Goal: Navigation & Orientation: Find specific page/section

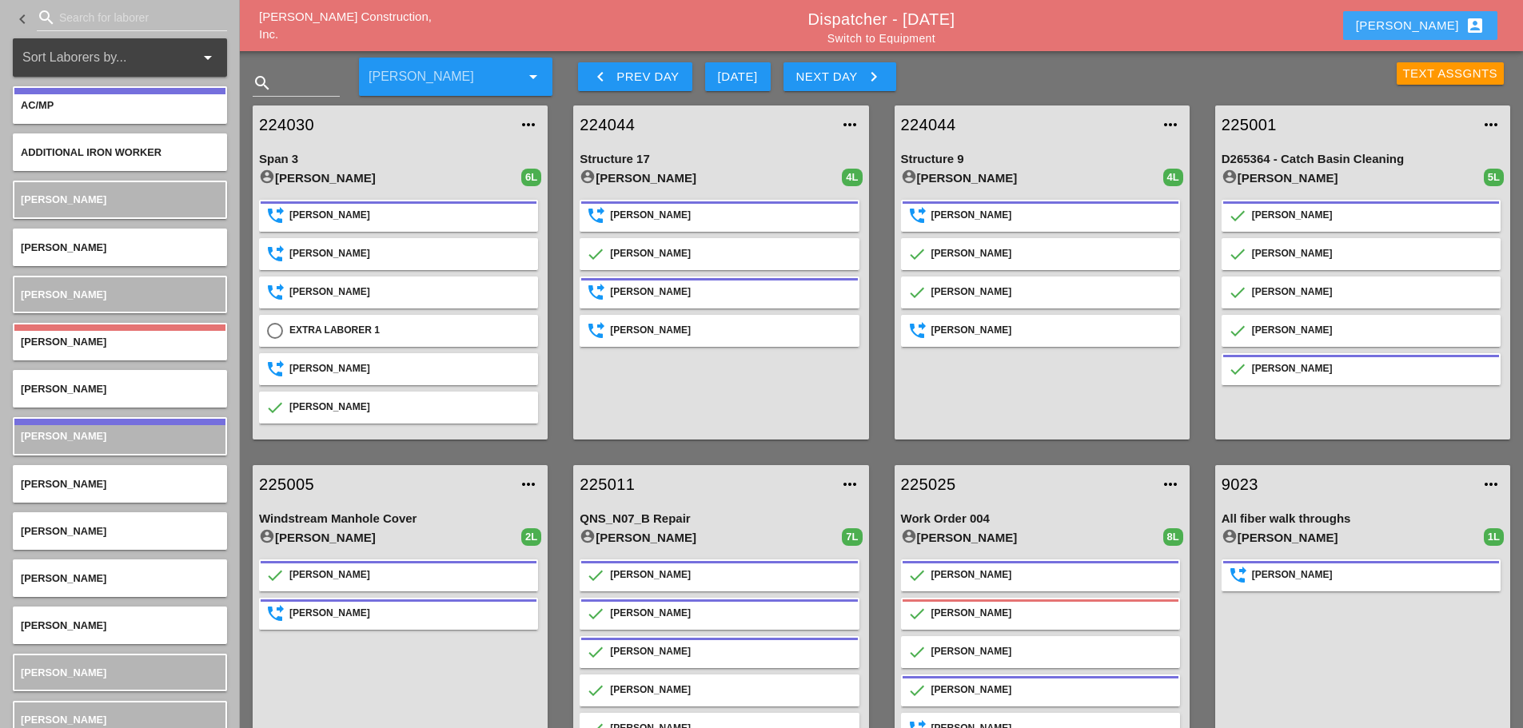
click at [1138, 22] on button "[PERSON_NAME] account_box" at bounding box center [1420, 25] width 154 height 29
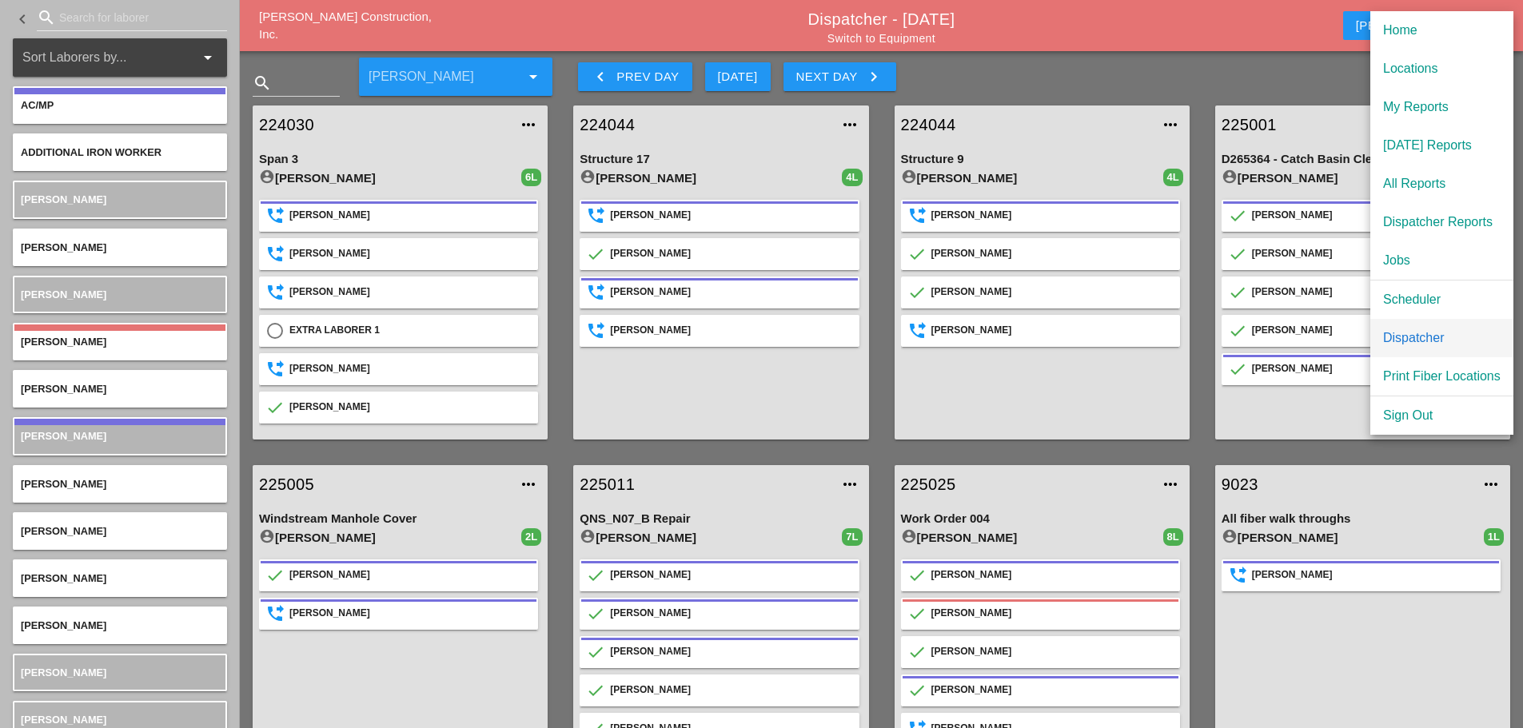
click at [1138, 331] on div "Dispatcher" at bounding box center [1442, 338] width 118 height 19
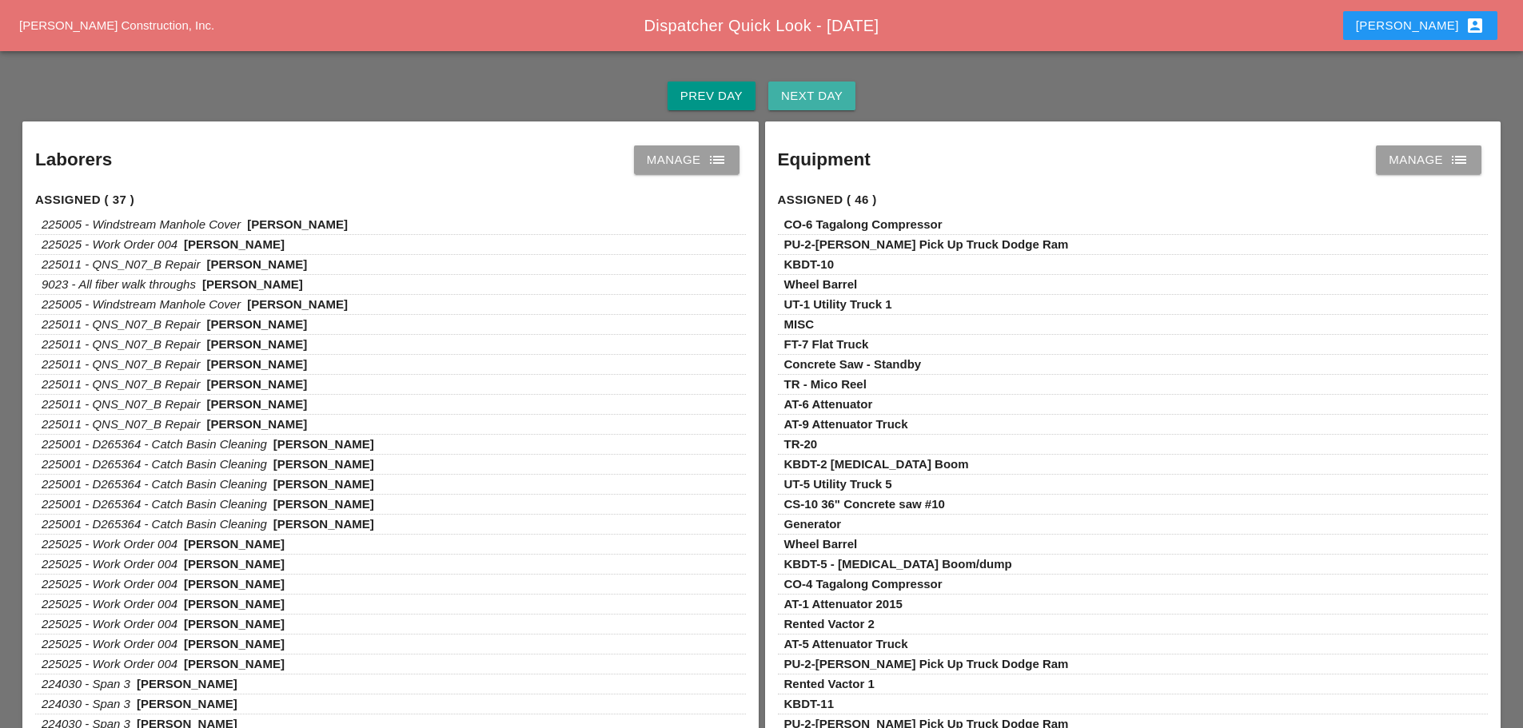
click at [795, 100] on div "Next Day" at bounding box center [812, 96] width 62 height 18
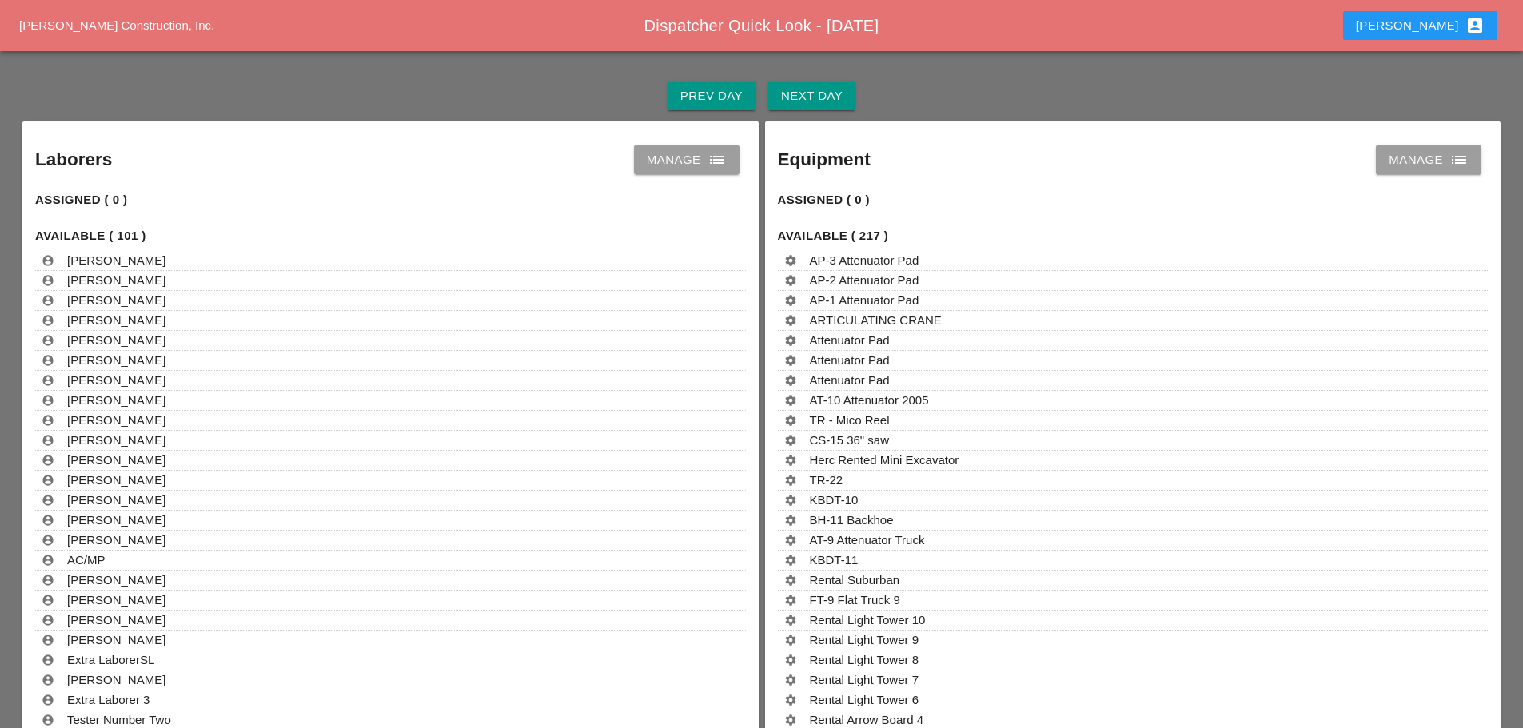
click at [1438, 31] on div "Enrico account_box" at bounding box center [1420, 25] width 129 height 19
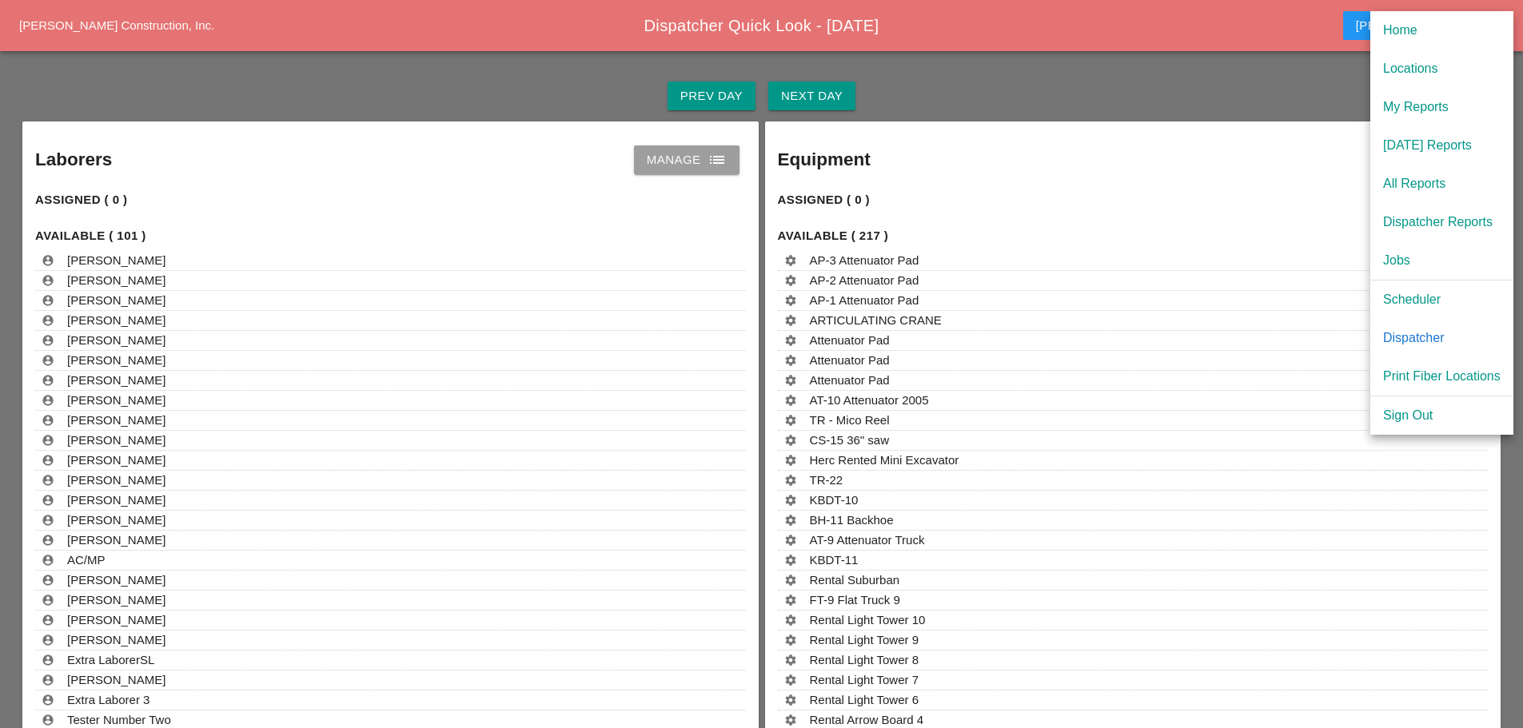
click at [1425, 287] on link "Scheduler" at bounding box center [1441, 300] width 143 height 38
